Goal: Check status: Check status

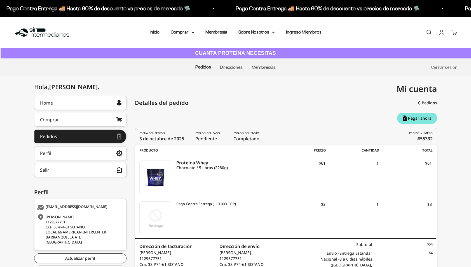
scroll to position [57, 0]
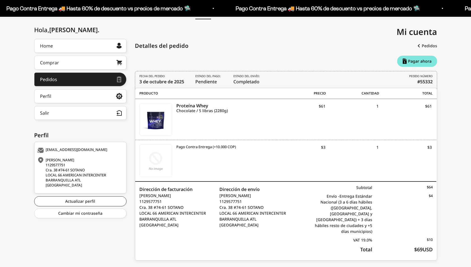
click at [449, 158] on div "Hola, Pilar . Home Comprar Pedidos Perfil Información personal Direcciones guar…" at bounding box center [235, 152] width 471 height 226
click at [299, 54] on div "Detalles del pedido Pedido #55332 Confirmado el 3 octubre 2025, 16:40 Pagar aho…" at bounding box center [286, 150] width 302 height 222
click at [200, 112] on icon "Chocolate / 5 libras (2280g)" at bounding box center [224, 110] width 96 height 5
click at [453, 153] on div "Hola, Pilar . Home Comprar Pedidos Perfil Información personal Direcciones guar…" at bounding box center [235, 152] width 471 height 226
click at [251, 81] on span "Estado del envío: Completado" at bounding box center [248, 79] width 28 height 11
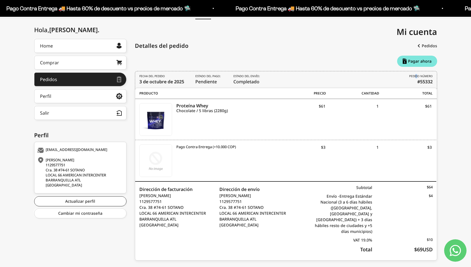
click at [417, 86] on div "FECHA DEL PEDIDO 3 de octubre de 2025 Estado del pago: Pendiente Estado del env…" at bounding box center [286, 80] width 302 height 19
click at [217, 150] on span "Pago Contra Entrega (+10.000 COP)" at bounding box center [206, 147] width 60 height 6
click at [459, 150] on div "Hola, Pilar . Home Comprar Pedidos Perfil Información personal Direcciones guar…" at bounding box center [235, 152] width 471 height 226
click at [355, 193] on div "Subtotal $64 Envío - Entrega Estándar Nacional (3 a 6 días hábiles (Bogotá, Med…" at bounding box center [372, 221] width 121 height 79
click at [50, 228] on div "Hola, Pilar . Home Comprar Pedidos Perfil Información personal Direcciones guar…" at bounding box center [80, 152] width 92 height 226
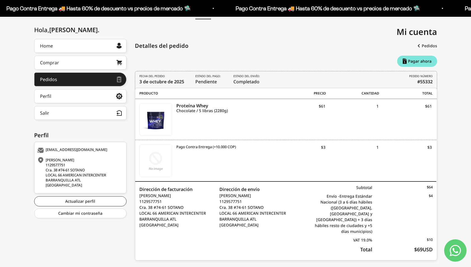
click at [436, 106] on div "Proteína Whey Chocolate / 5 libras (2280g) PT02053 $61 1 $61" at bounding box center [285, 119] width 301 height 41
click at [425, 82] on b "#55332" at bounding box center [425, 81] width 15 height 7
click at [443, 203] on div "Hola, Pilar . Home Comprar Pedidos Perfil Información personal Direcciones guar…" at bounding box center [235, 152] width 471 height 226
click at [368, 246] on div "Total" at bounding box center [342, 250] width 60 height 8
click at [3, 97] on div "Hola, Pilar . Home Comprar Pedidos Perfil Información personal Direcciones guar…" at bounding box center [235, 152] width 471 height 226
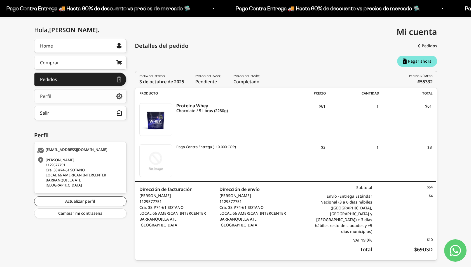
click at [55, 97] on link "Perfil" at bounding box center [80, 96] width 92 height 14
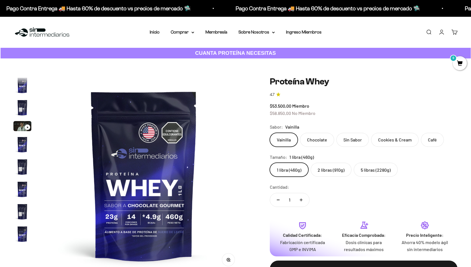
scroll to position [269, 0]
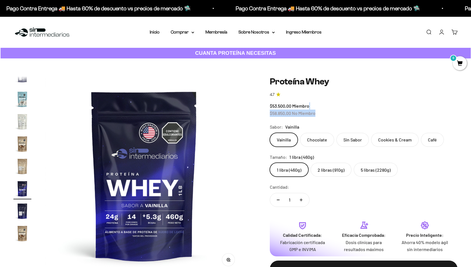
click at [455, 110] on div "$53.500,00 Miembro $58.850,00 No Miembro" at bounding box center [364, 109] width 188 height 14
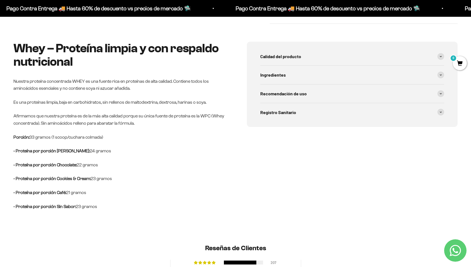
scroll to position [143, 0]
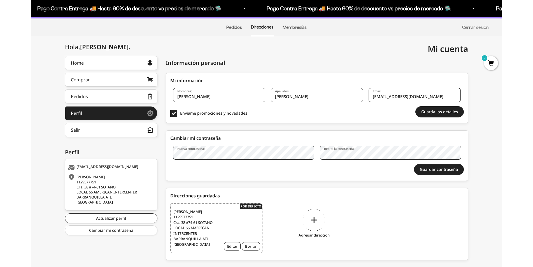
scroll to position [52, 0]
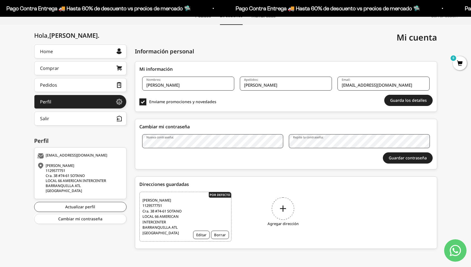
click at [450, 171] on div "[PERSON_NAME] . Home Comprar Pedidos Perfil Información personal Direcciones gu…" at bounding box center [235, 149] width 471 height 209
